Goal: Task Accomplishment & Management: Use online tool/utility

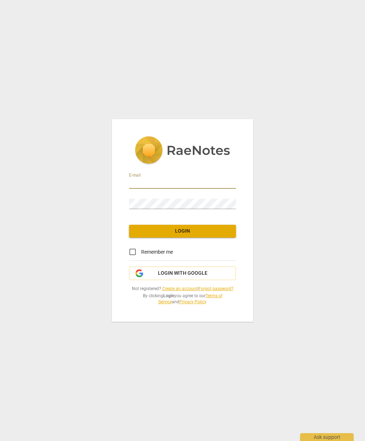
scroll to position [46, 0]
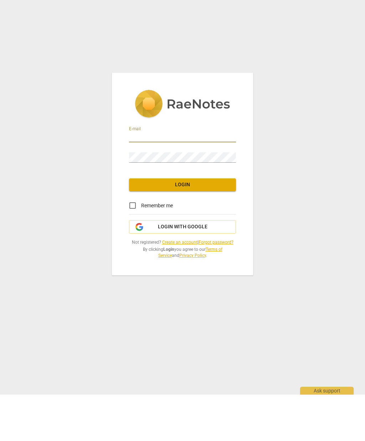
type input "[EMAIL_ADDRESS][DOMAIN_NAME]"
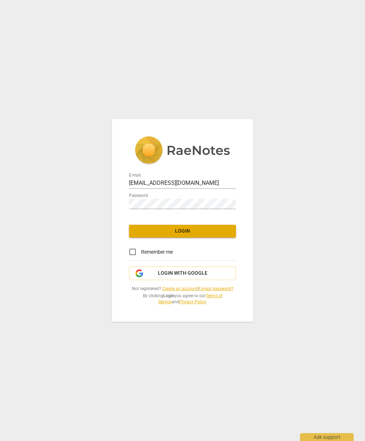
click at [153, 232] on span "Login" at bounding box center [183, 231] width 96 height 7
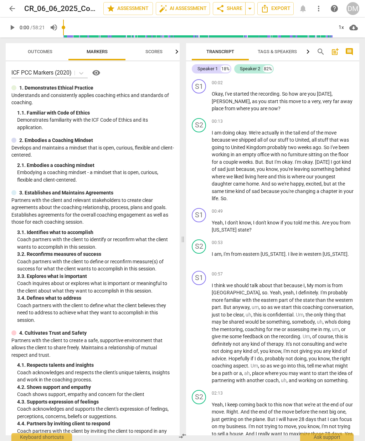
click at [9, 10] on span "arrow_back" at bounding box center [12, 8] width 9 height 9
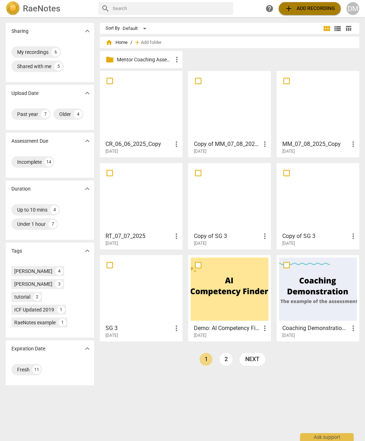
click at [314, 9] on span "add Add recording" at bounding box center [310, 8] width 51 height 9
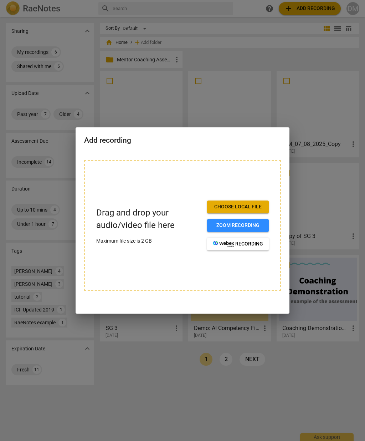
click at [218, 210] on span "Choose local file" at bounding box center [238, 206] width 50 height 7
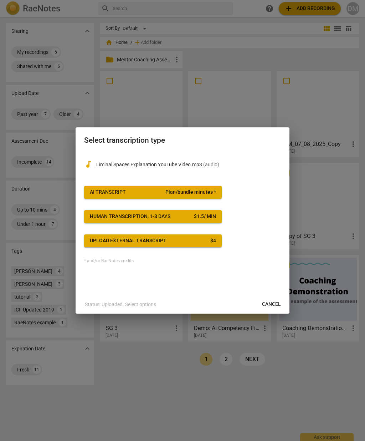
click at [94, 193] on div "AI Transcript" at bounding box center [108, 192] width 36 height 7
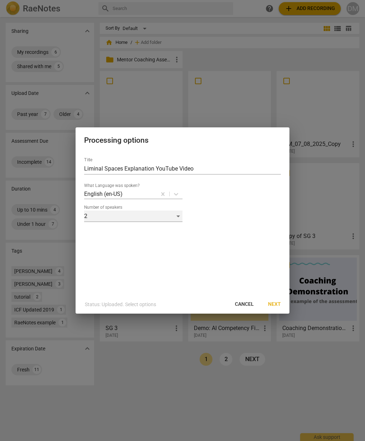
click at [178, 217] on div "2" at bounding box center [133, 216] width 99 height 11
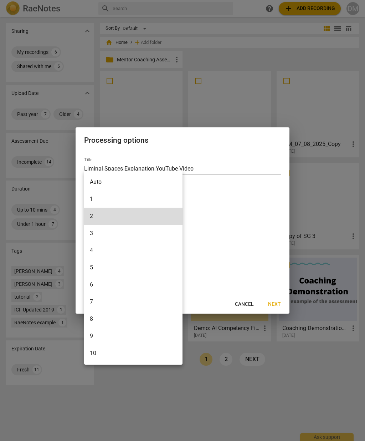
click at [92, 200] on li "1" at bounding box center [133, 199] width 99 height 17
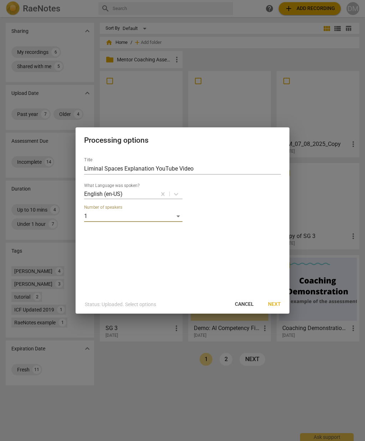
click at [276, 306] on span "Next" at bounding box center [274, 304] width 13 height 7
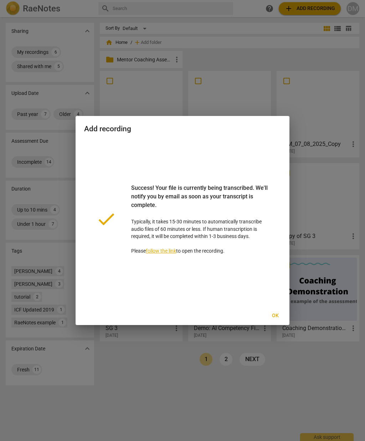
click at [278, 315] on span "Ok" at bounding box center [275, 315] width 11 height 7
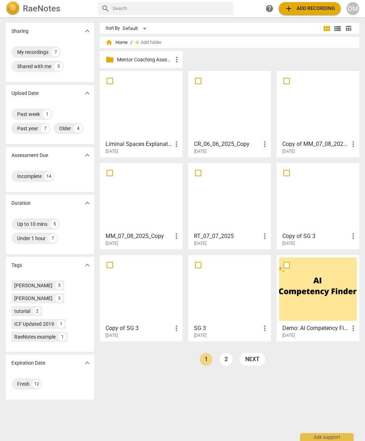
click at [130, 122] on div at bounding box center [141, 105] width 78 height 63
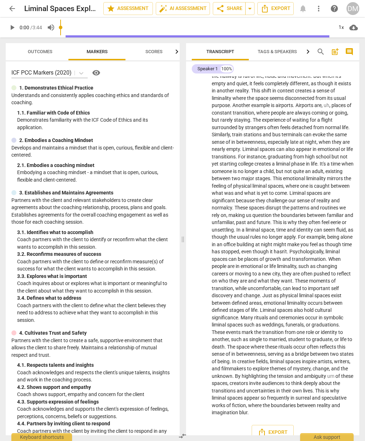
scroll to position [105, 0]
click at [276, 429] on span "Export" at bounding box center [273, 433] width 30 height 9
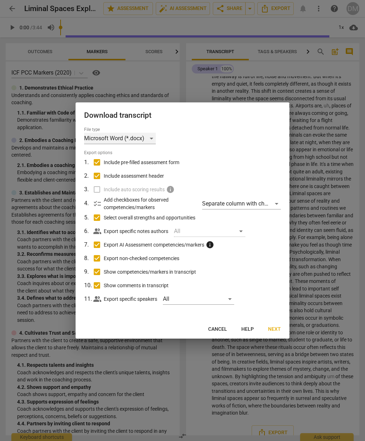
click at [150, 139] on div "Microsoft Word (*.docx)" at bounding box center [120, 138] width 72 height 11
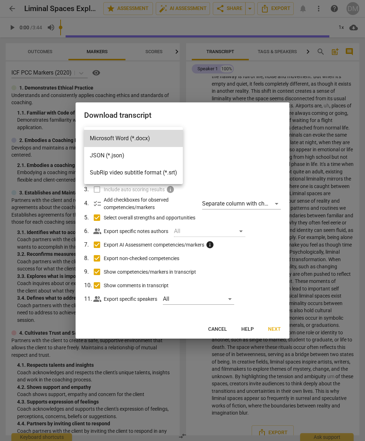
click at [98, 143] on li "Microsoft Word (*.docx)" at bounding box center [133, 138] width 99 height 17
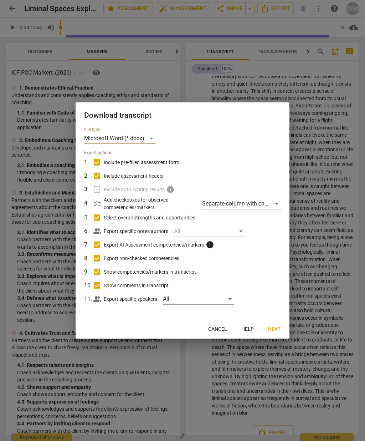
click at [276, 332] on span "Next" at bounding box center [274, 329] width 13 height 7
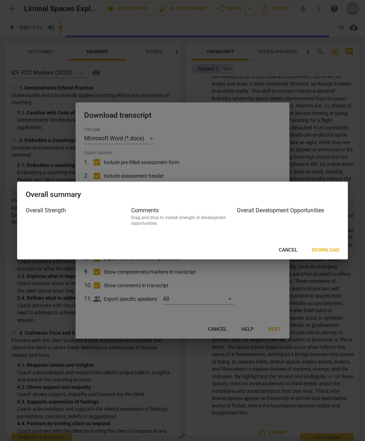
click at [321, 252] on span "Download" at bounding box center [325, 250] width 27 height 7
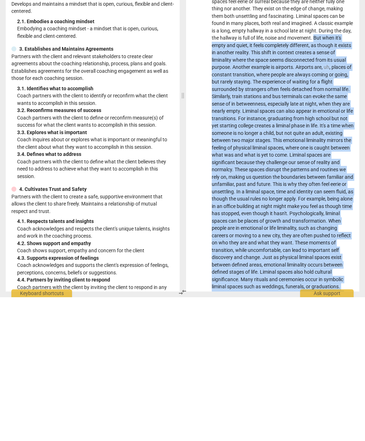
scroll to position [0, 0]
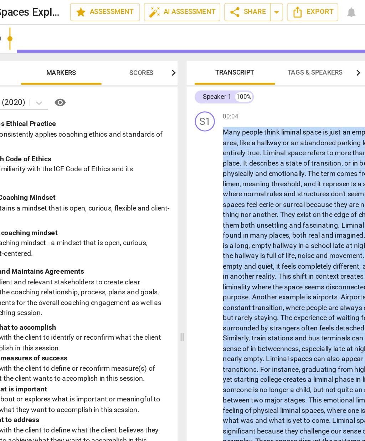
click at [138, 1] on div "arrow_back Liminal Spaces Explanation YouTube Video edit star Assessment auto_f…" at bounding box center [183, 8] width 354 height 17
